Goal: Task Accomplishment & Management: Use online tool/utility

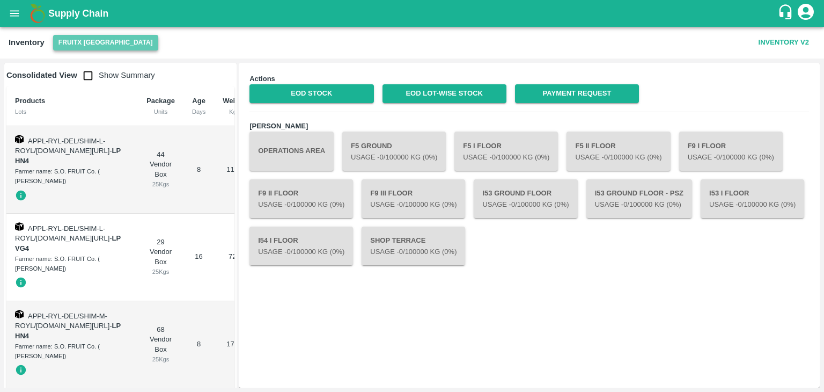
click at [118, 36] on button "FruitX [GEOGRAPHIC_DATA]" at bounding box center [105, 43] width 105 height 16
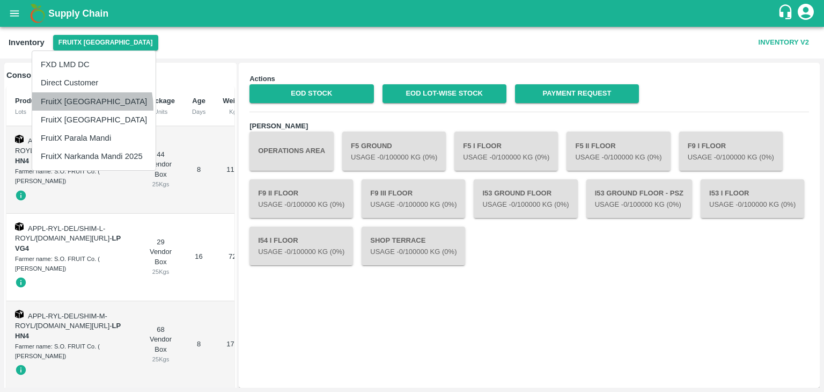
click at [72, 107] on li "FruitX [GEOGRAPHIC_DATA]" at bounding box center [93, 101] width 123 height 18
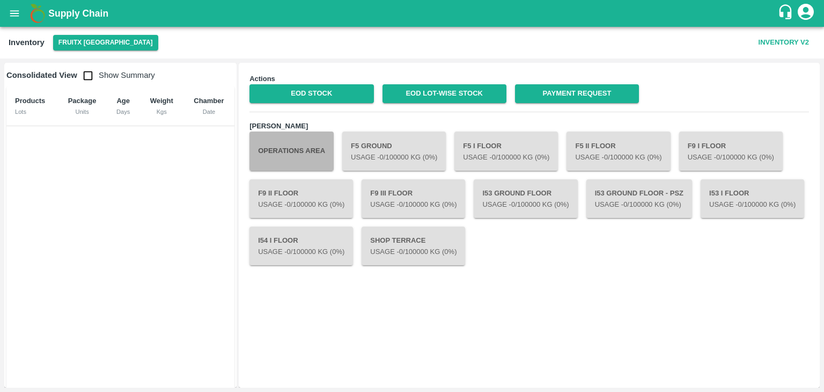
click at [306, 157] on button "Operations Area" at bounding box center [291, 150] width 84 height 39
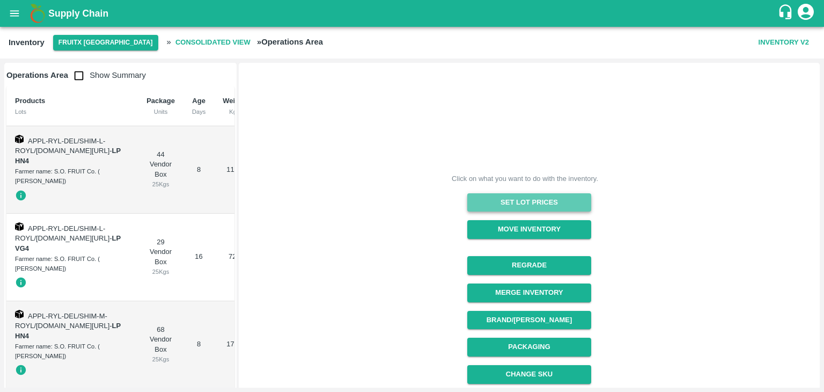
click at [507, 195] on button "Set Lot Prices" at bounding box center [529, 202] width 124 height 19
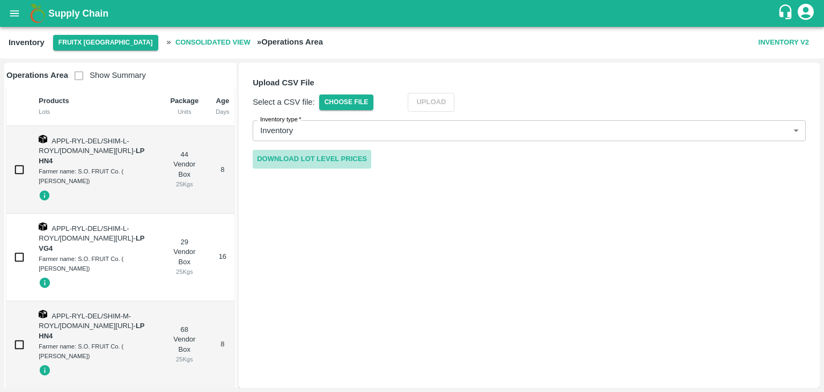
click at [352, 156] on link "Download Lot Level Prices" at bounding box center [312, 159] width 119 height 19
click at [355, 104] on span "Choose File" at bounding box center [346, 102] width 55 height 16
click at [0, 0] on input "Choose File" at bounding box center [0, 0] width 0 height 0
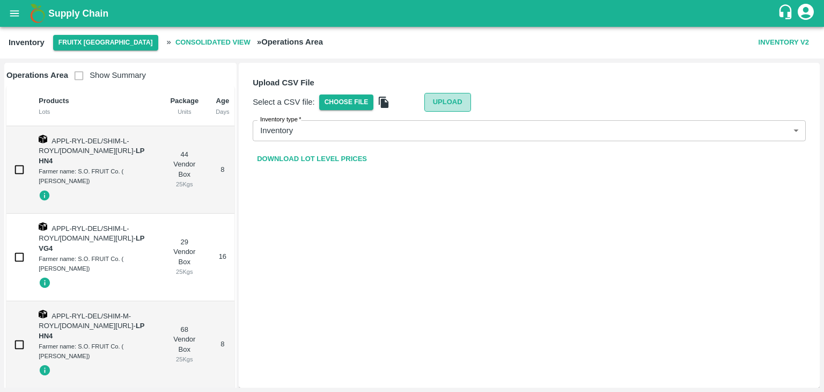
click at [432, 104] on button "Upload" at bounding box center [447, 102] width 47 height 19
